Goal: Find specific page/section: Find specific page/section

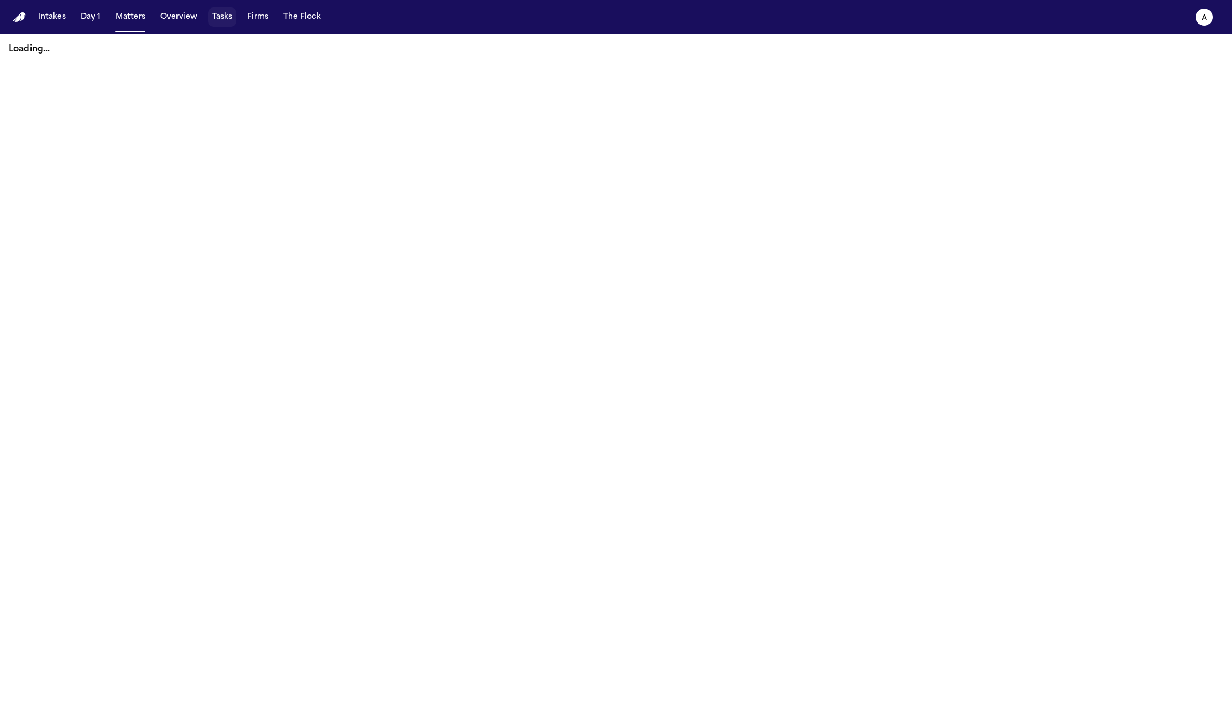
click at [227, 19] on button "Tasks" at bounding box center [222, 16] width 28 height 19
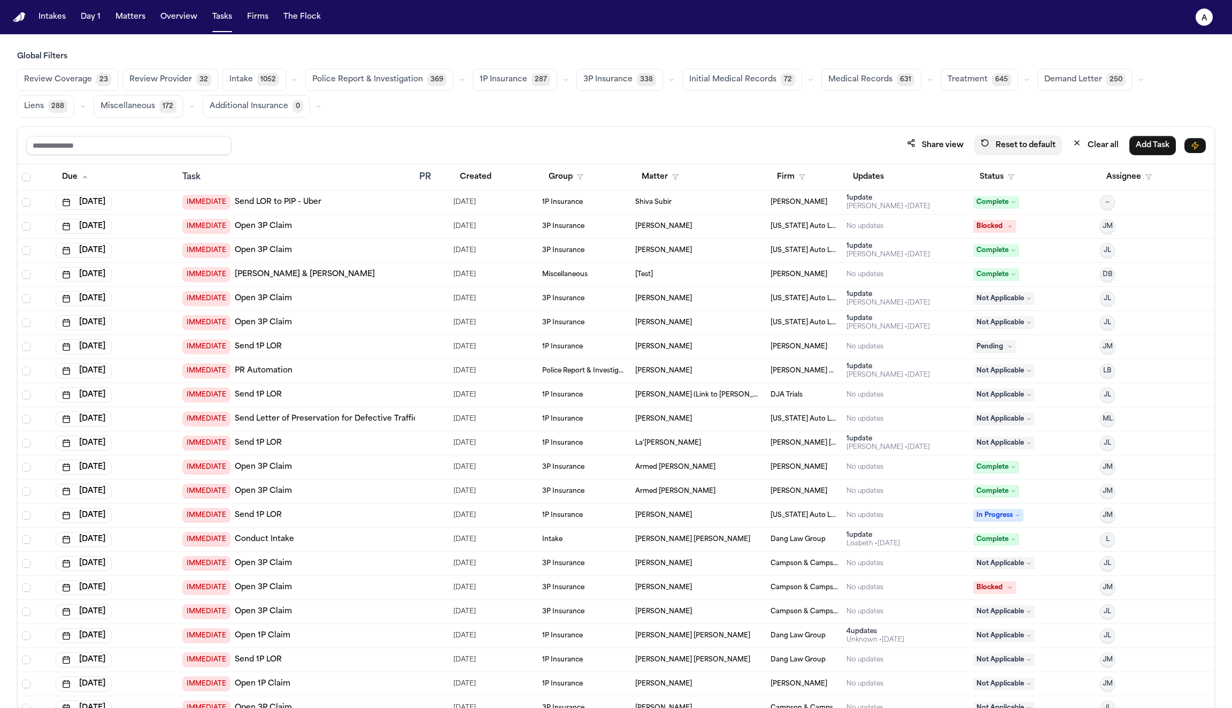
click at [1006, 149] on button "Reset to default" at bounding box center [1019, 145] width 88 height 20
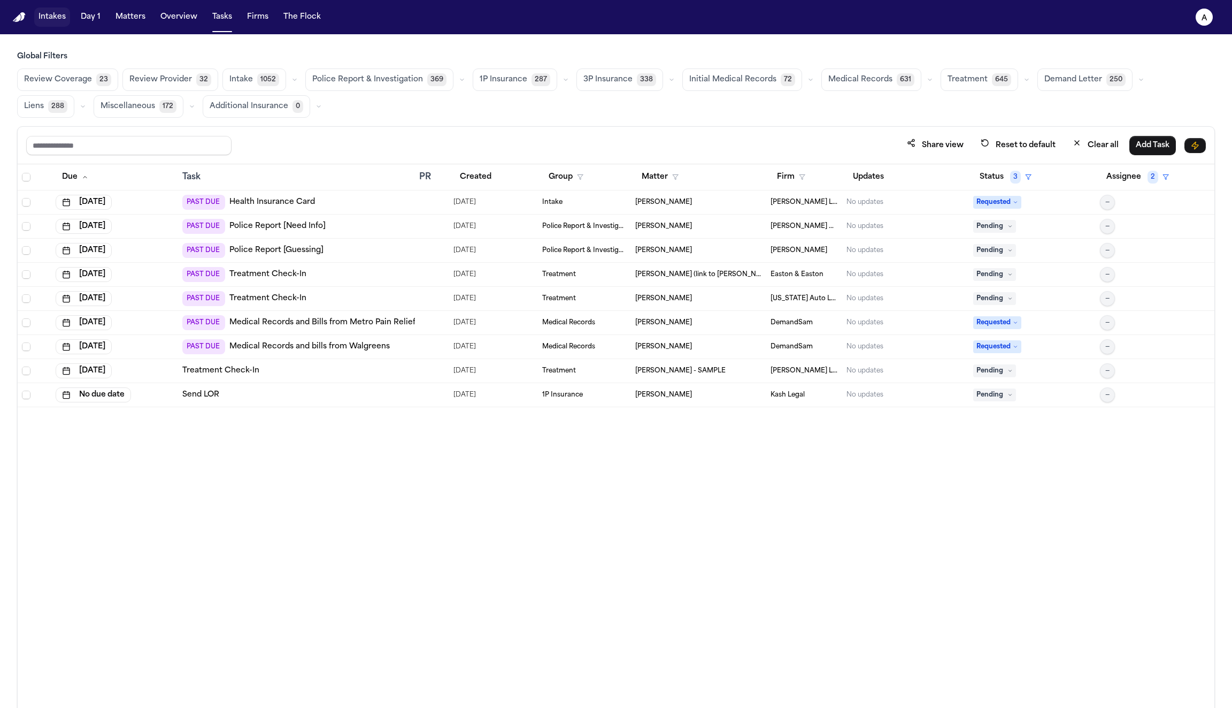
click at [55, 23] on button "Intakes" at bounding box center [52, 16] width 36 height 19
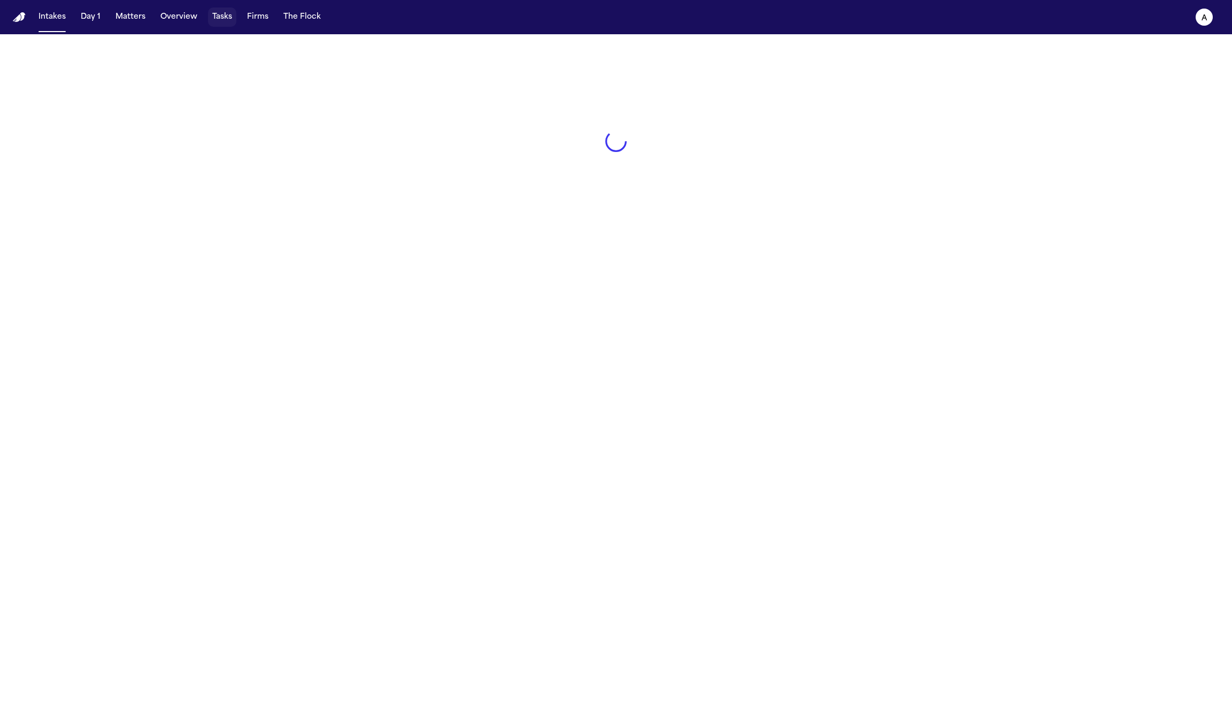
click at [219, 20] on button "Tasks" at bounding box center [222, 16] width 28 height 19
